Goal: Information Seeking & Learning: Learn about a topic

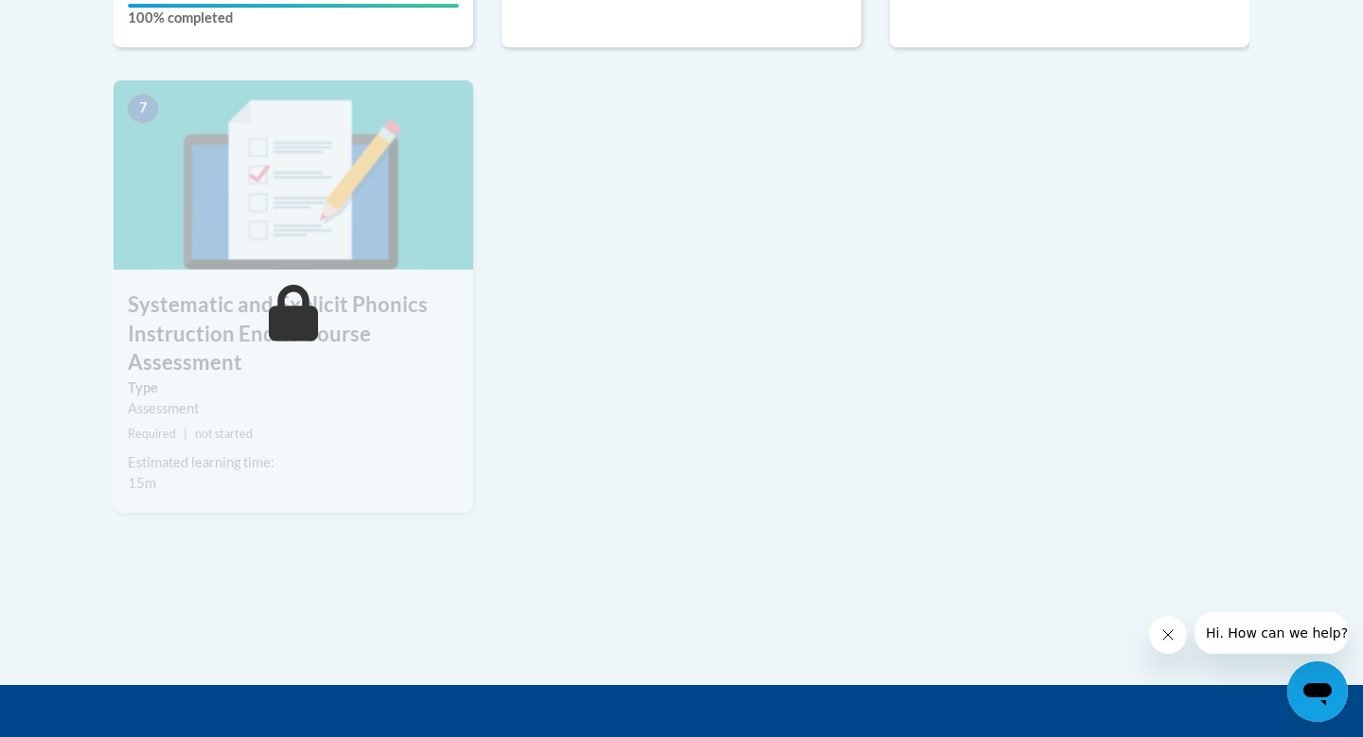
scroll to position [1600, 0]
